Goal: Information Seeking & Learning: Learn about a topic

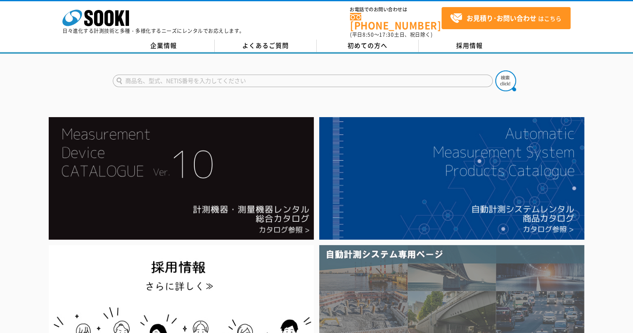
click at [411, 313] on img at bounding box center [451, 314] width 265 height 138
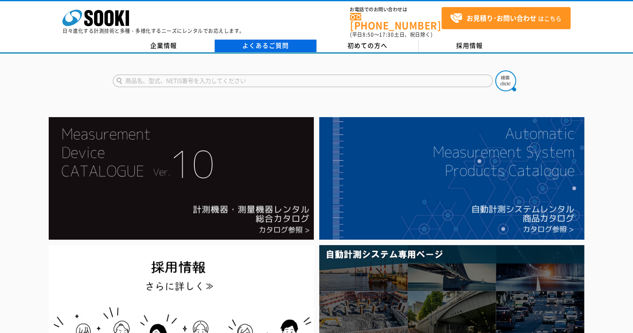
click at [248, 40] on link "よくあるご質問" at bounding box center [266, 46] width 102 height 12
